Goal: Information Seeking & Learning: Learn about a topic

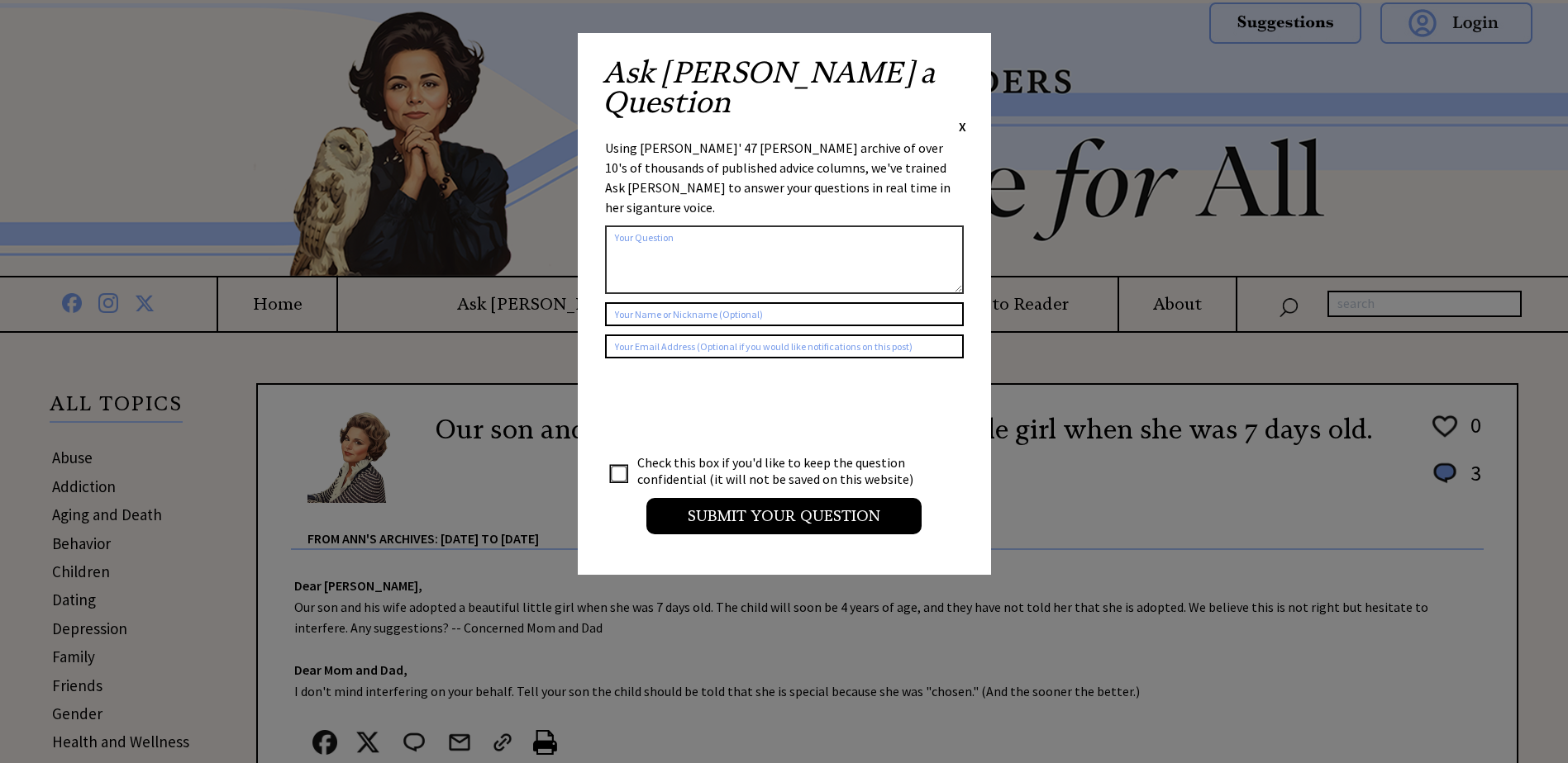
click at [957, 72] on div "Ask [PERSON_NAME] a Question X" at bounding box center [784, 97] width 364 height 78
click at [964, 118] on span "X" at bounding box center [963, 127] width 8 height 17
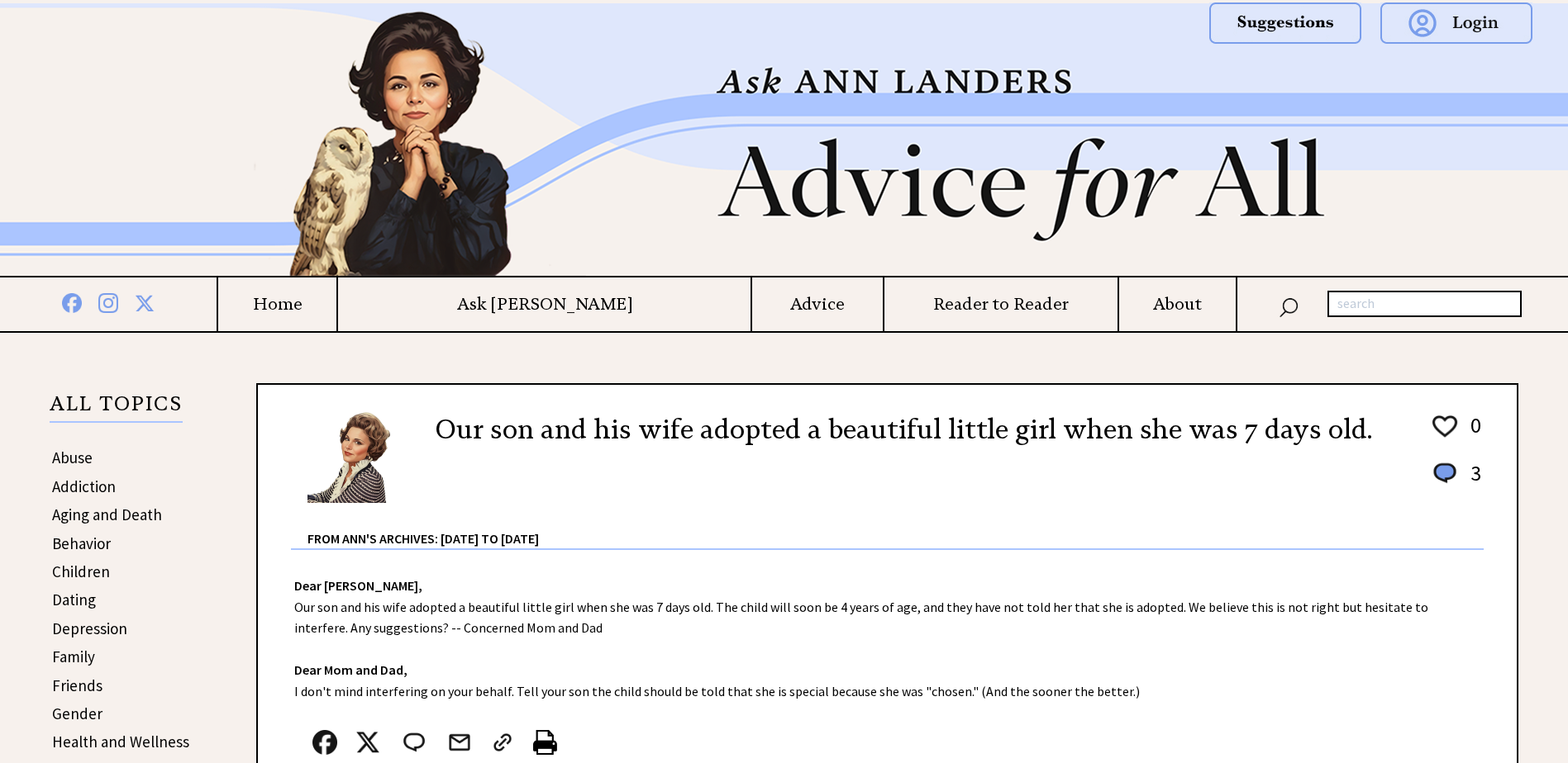
click at [964, 65] on img at bounding box center [784, 140] width 1190 height 272
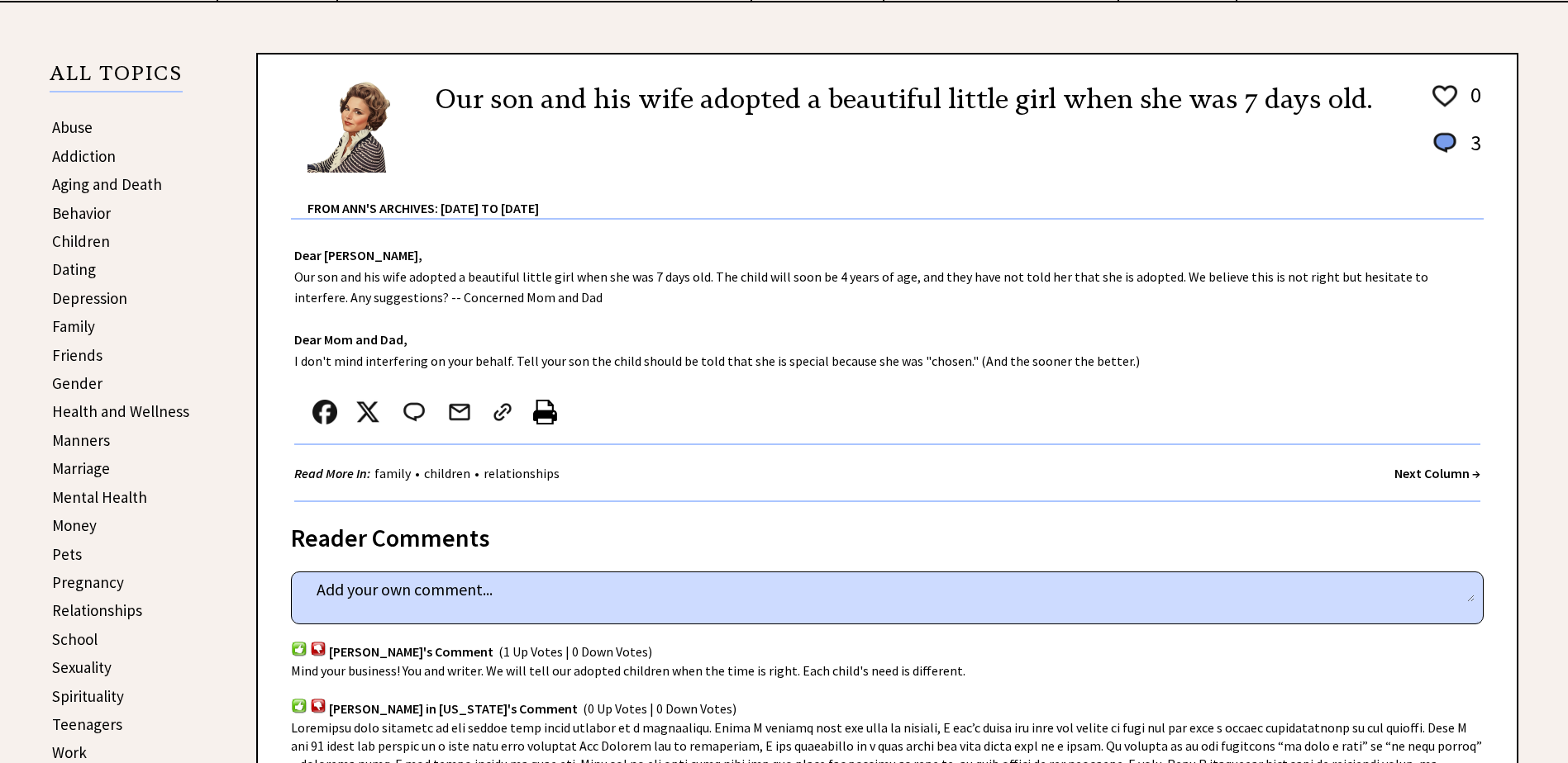
scroll to position [248, 0]
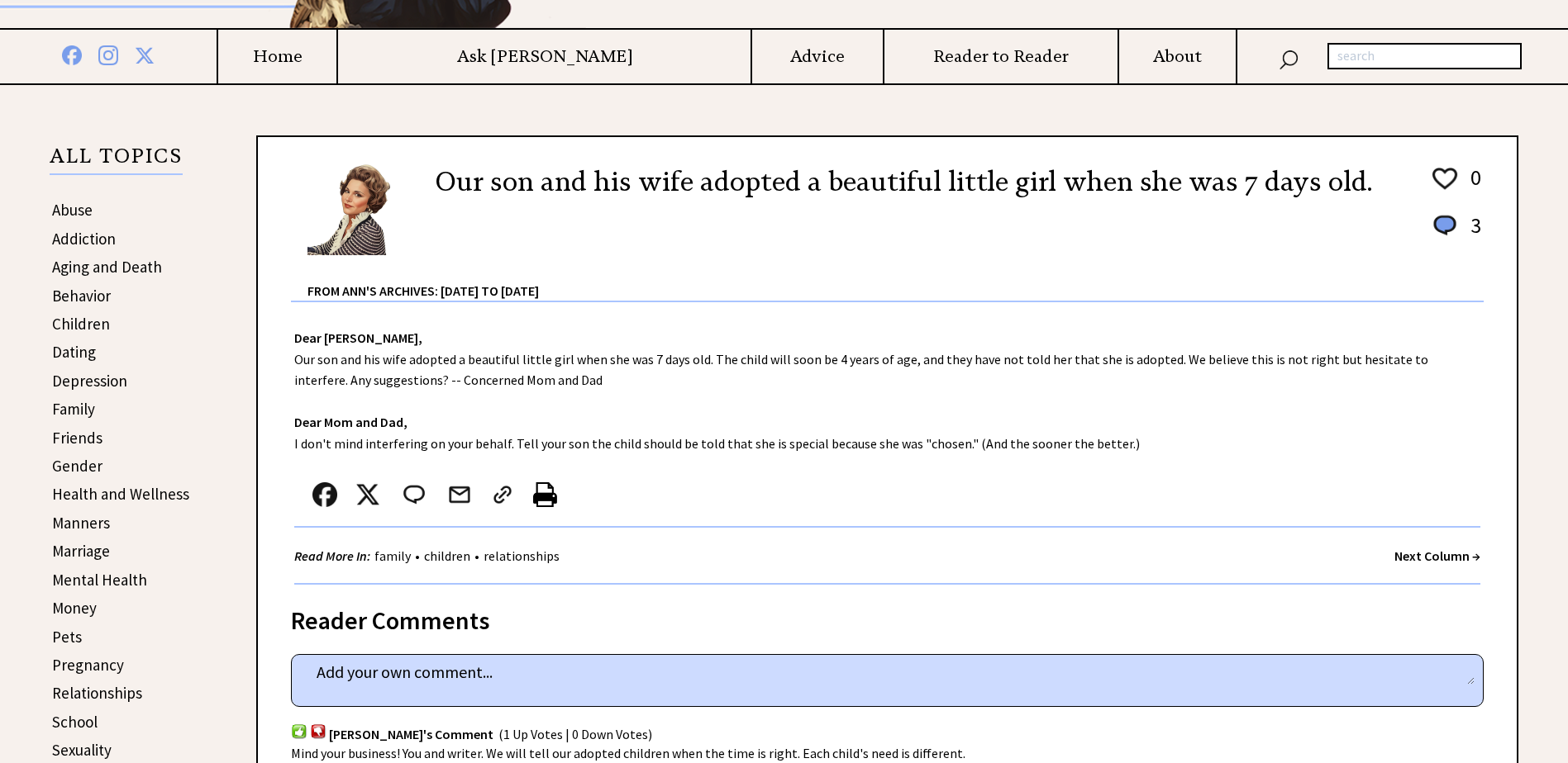
click at [114, 269] on link "Aging and Death" at bounding box center [106, 266] width 110 height 20
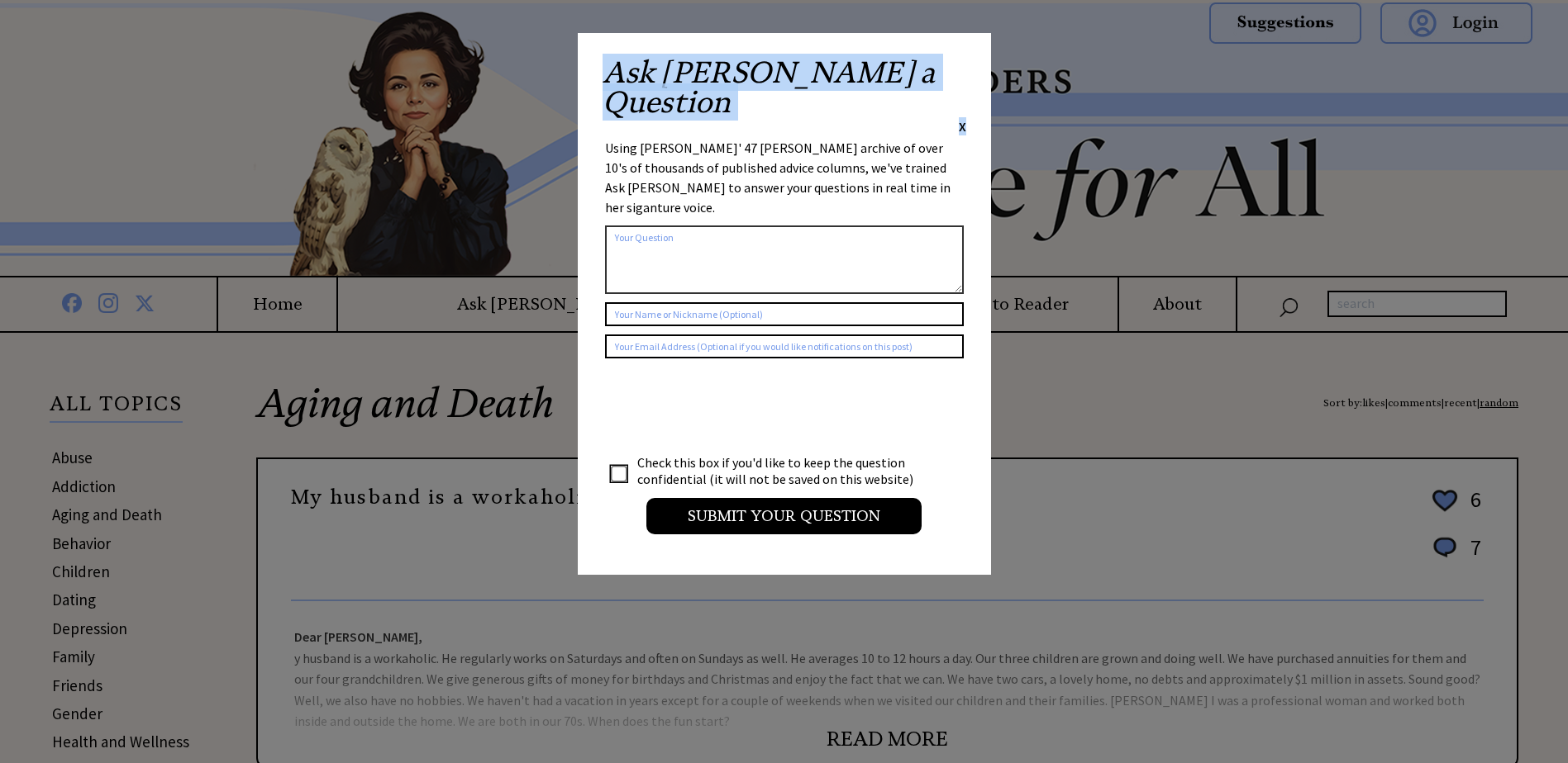
click at [956, 66] on div "Ask [PERSON_NAME] a Question X" at bounding box center [784, 97] width 364 height 78
click at [962, 118] on span "X" at bounding box center [963, 127] width 8 height 17
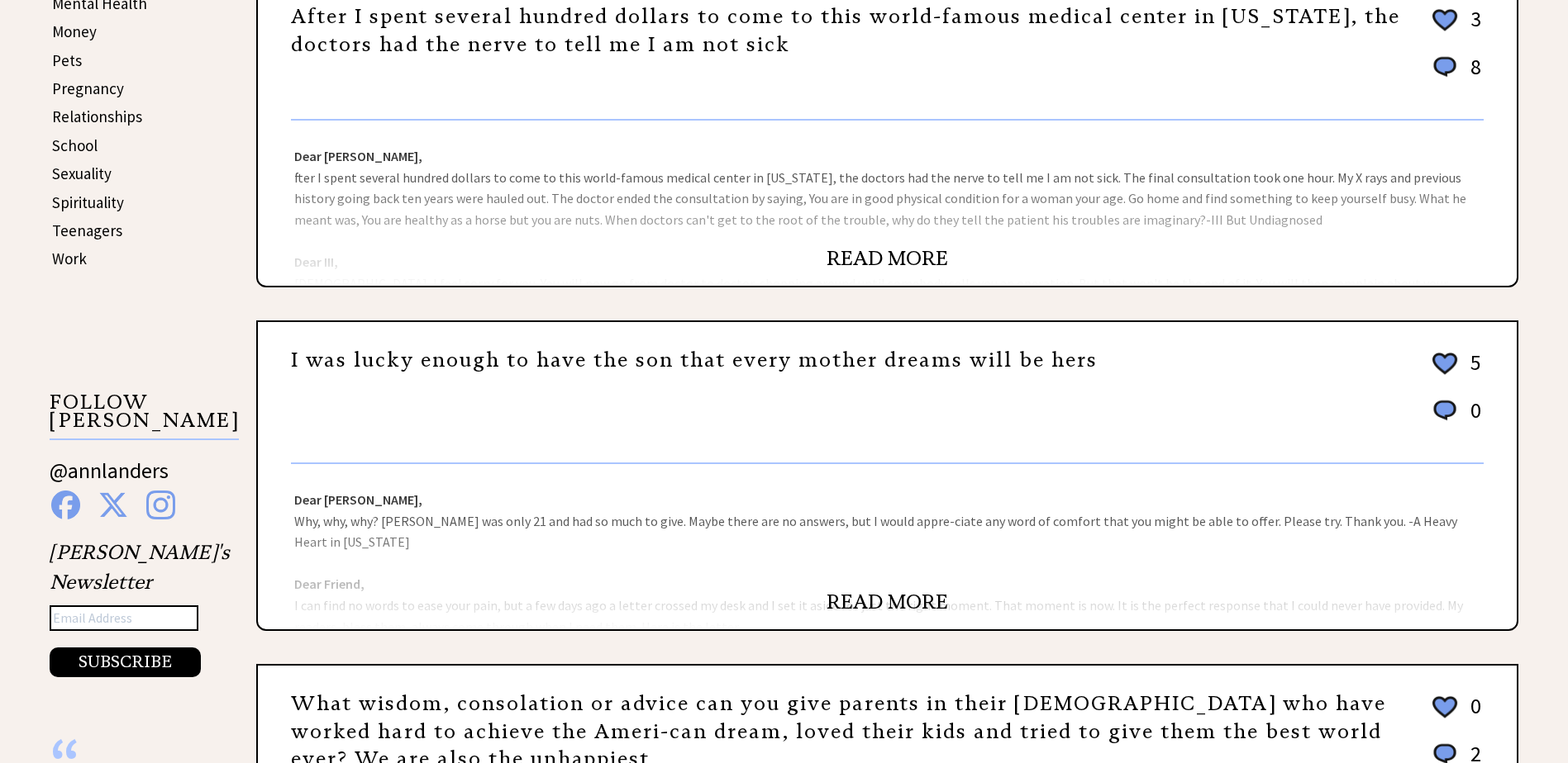
scroll to position [826, 0]
